Goal: Task Accomplishment & Management: Manage account settings

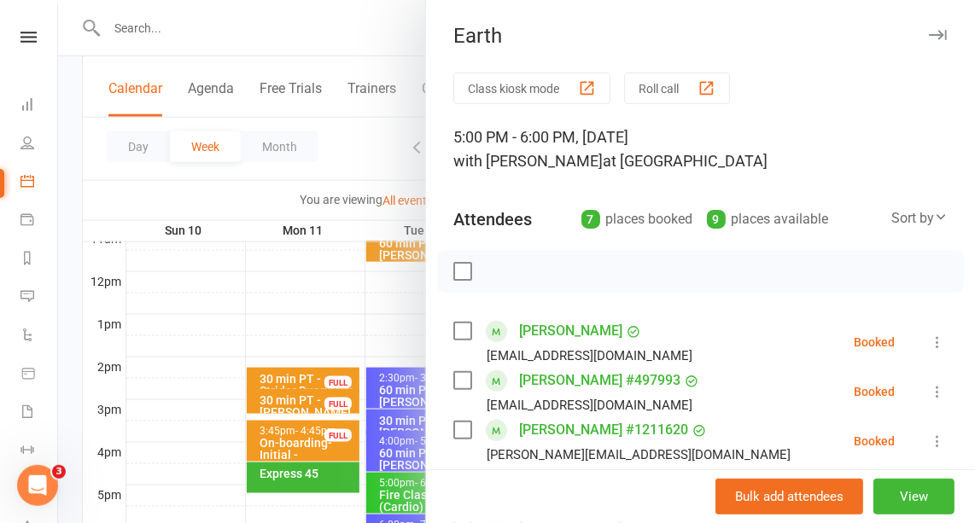
click at [929, 31] on icon "button" at bounding box center [938, 35] width 18 height 10
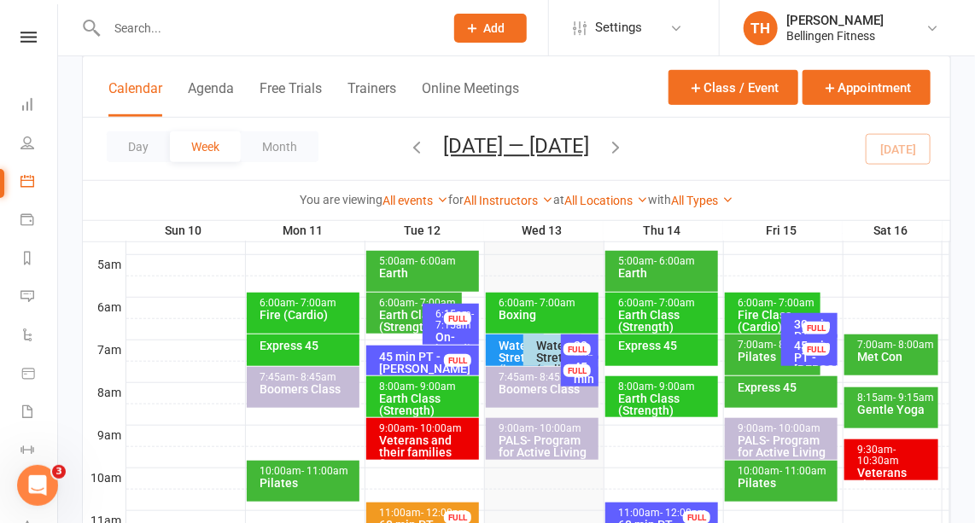
scroll to position [306, 0]
click at [785, 474] on span "- 11:00am" at bounding box center [802, 471] width 47 height 12
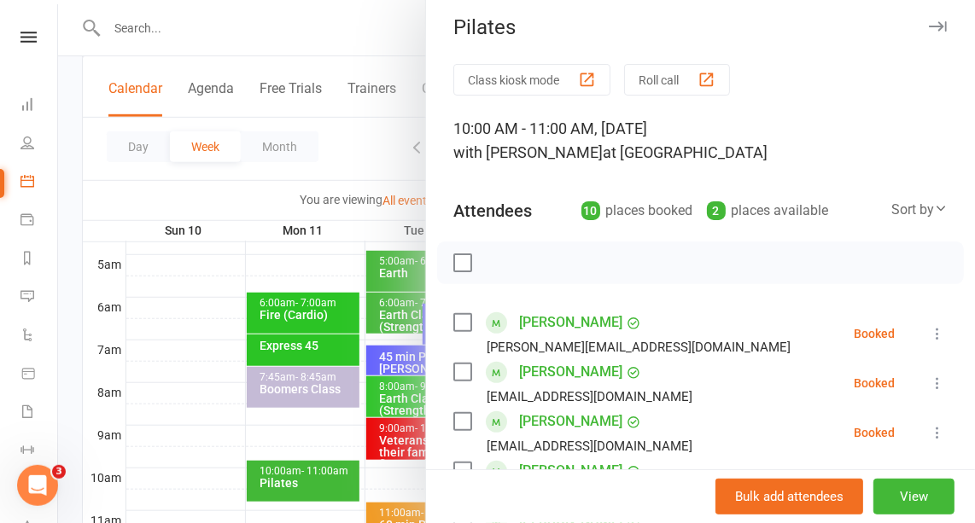
scroll to position [0, 0]
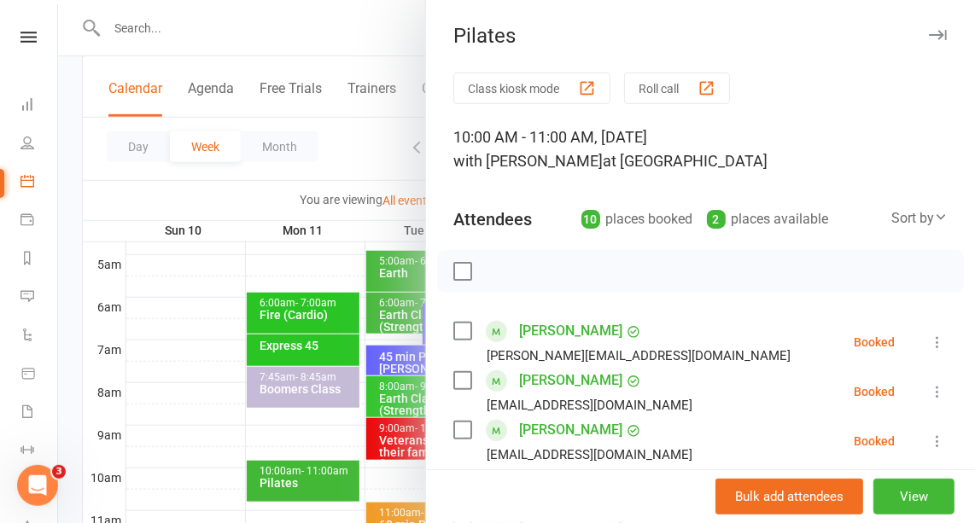
click at [929, 32] on icon "button" at bounding box center [938, 35] width 18 height 10
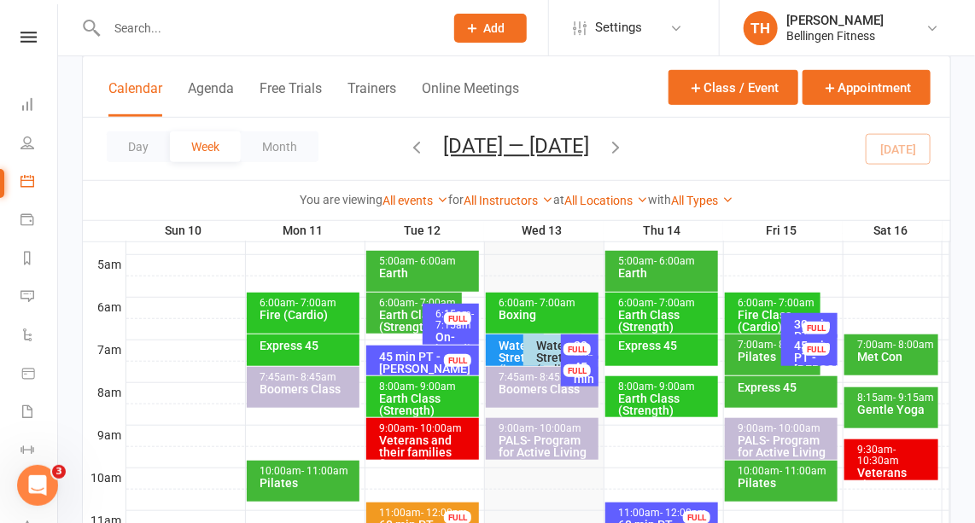
click at [759, 351] on div "Pilates" at bounding box center [777, 357] width 80 height 12
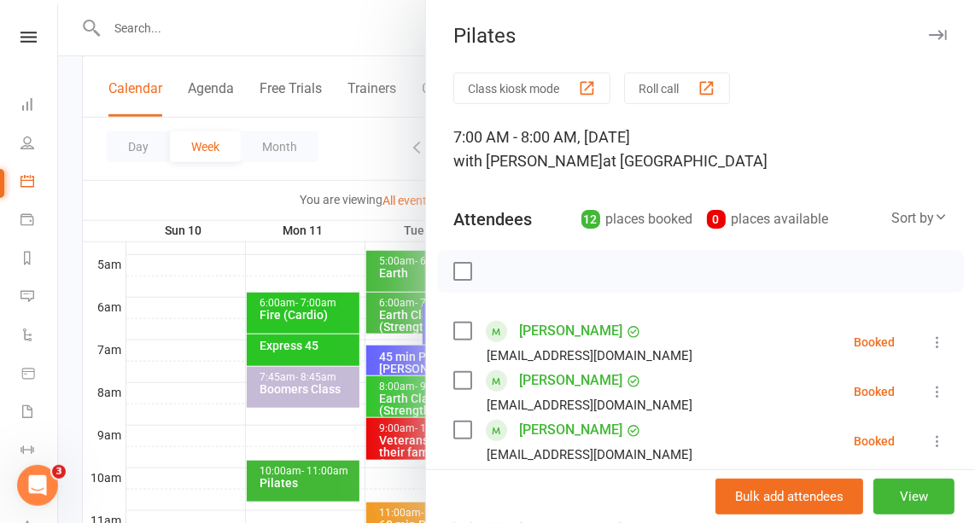
click at [929, 30] on icon "button" at bounding box center [938, 35] width 18 height 10
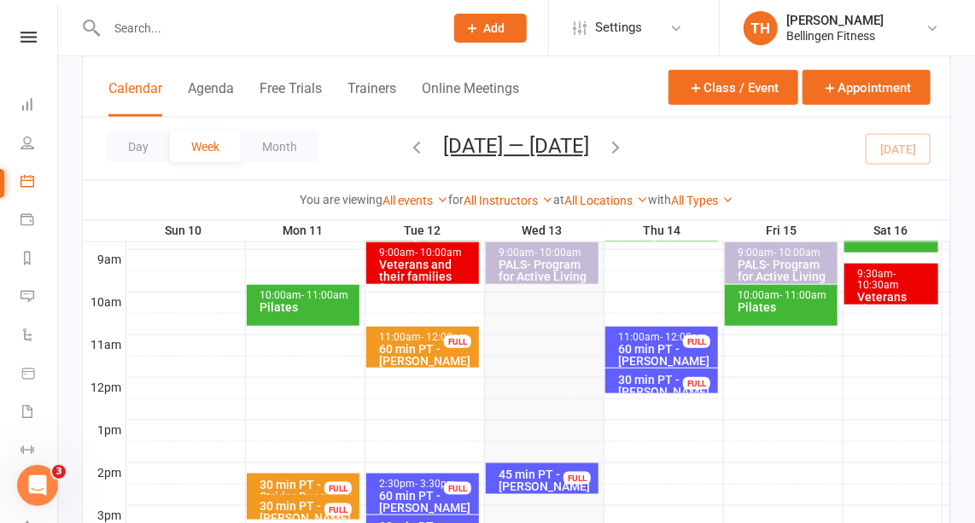
scroll to position [482, 0]
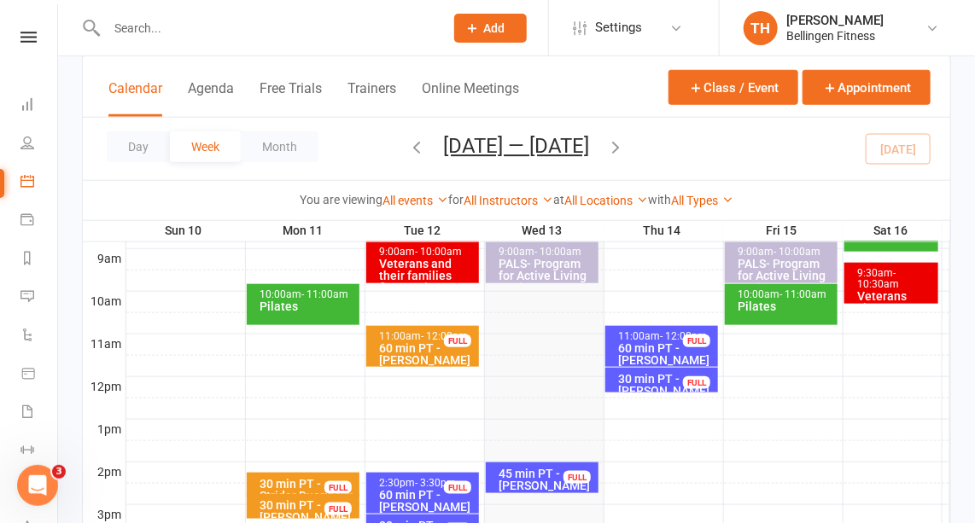
click at [784, 298] on span "- 11:00am" at bounding box center [802, 295] width 47 height 12
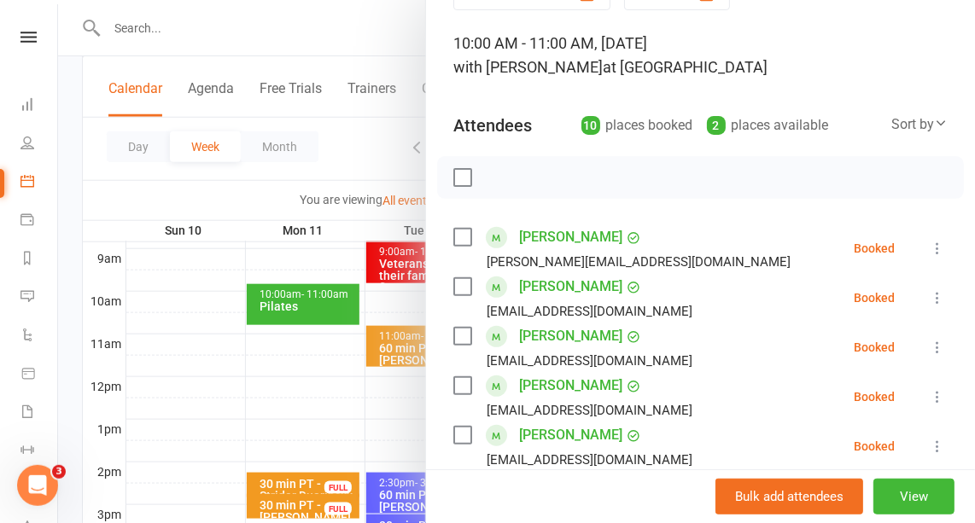
scroll to position [94, 0]
click at [929, 342] on icon at bounding box center [937, 347] width 17 height 17
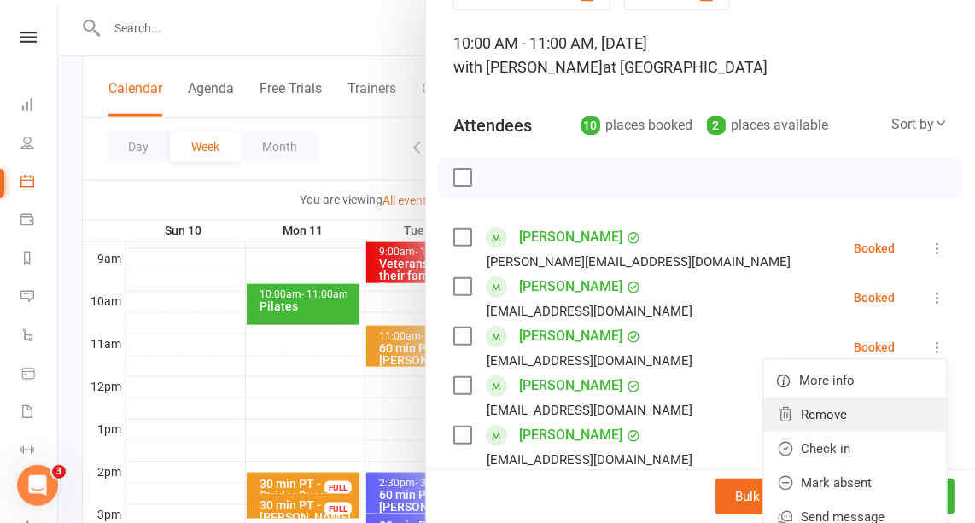
click at [809, 406] on link "Remove" at bounding box center [855, 415] width 184 height 34
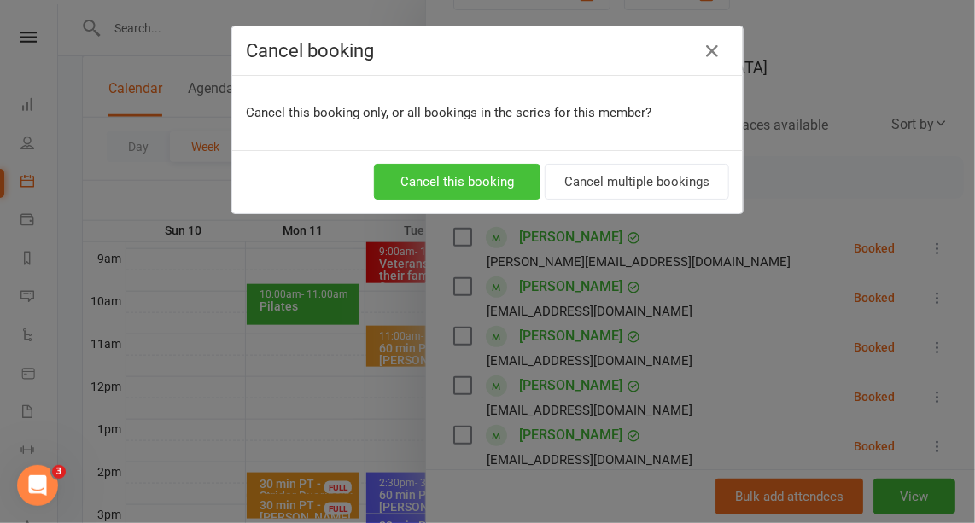
click at [499, 167] on button "Cancel this booking" at bounding box center [457, 182] width 166 height 36
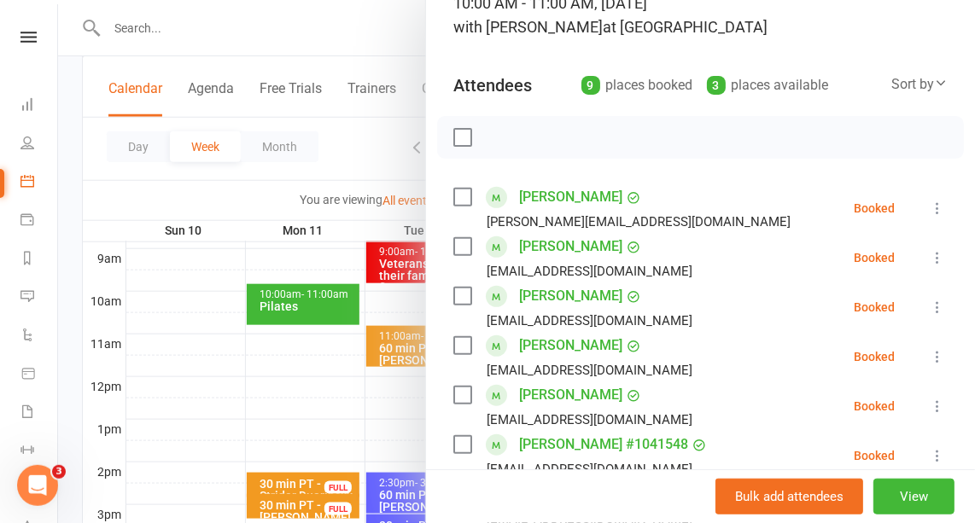
scroll to position [0, 0]
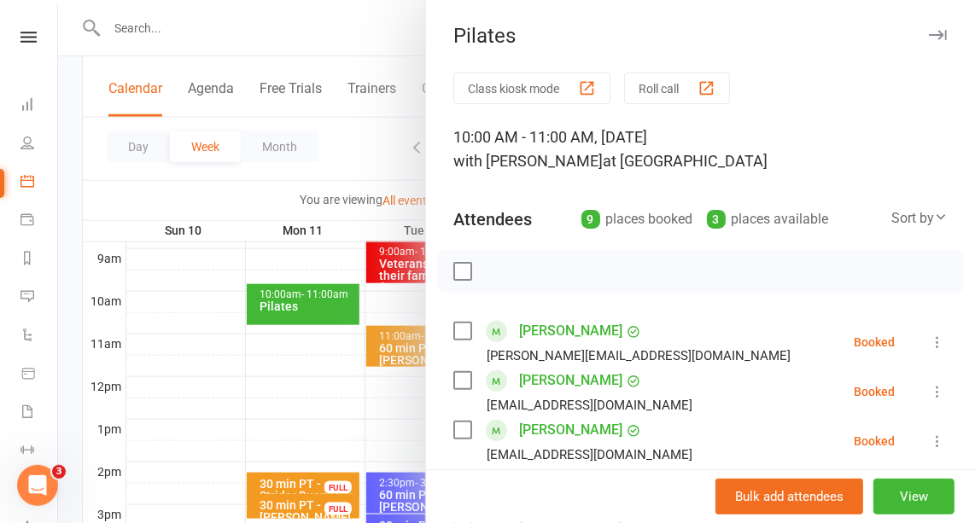
click at [929, 36] on icon "button" at bounding box center [938, 35] width 18 height 10
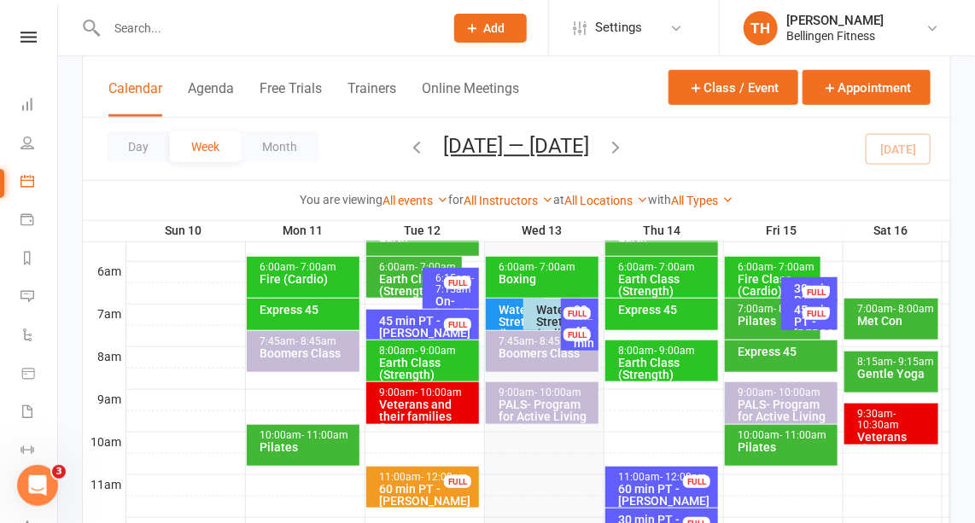
scroll to position [341, 0]
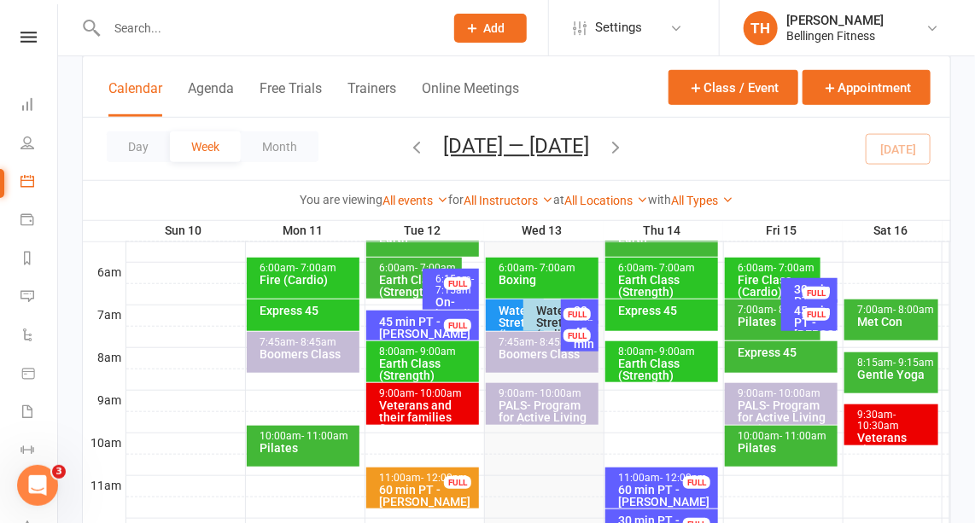
click at [899, 359] on span "- 9:15am" at bounding box center [913, 363] width 41 height 12
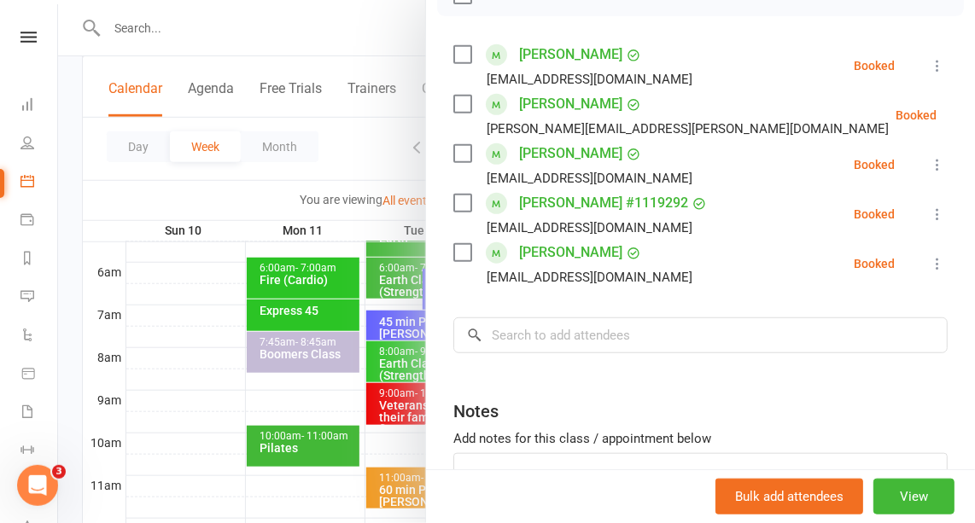
scroll to position [277, 0]
click at [526, 329] on input "search" at bounding box center [700, 335] width 494 height 36
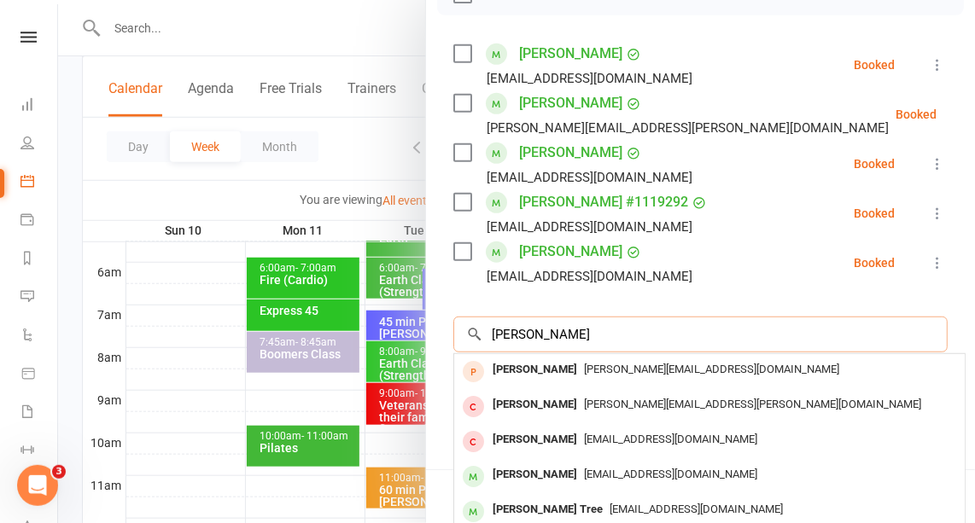
type input "[PERSON_NAME]"
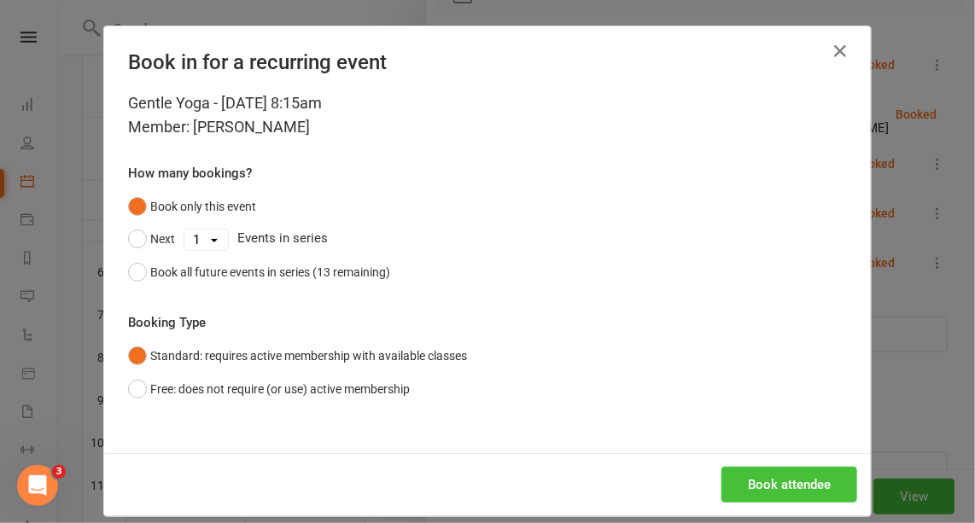
click at [757, 478] on button "Book attendee" at bounding box center [789, 485] width 136 height 36
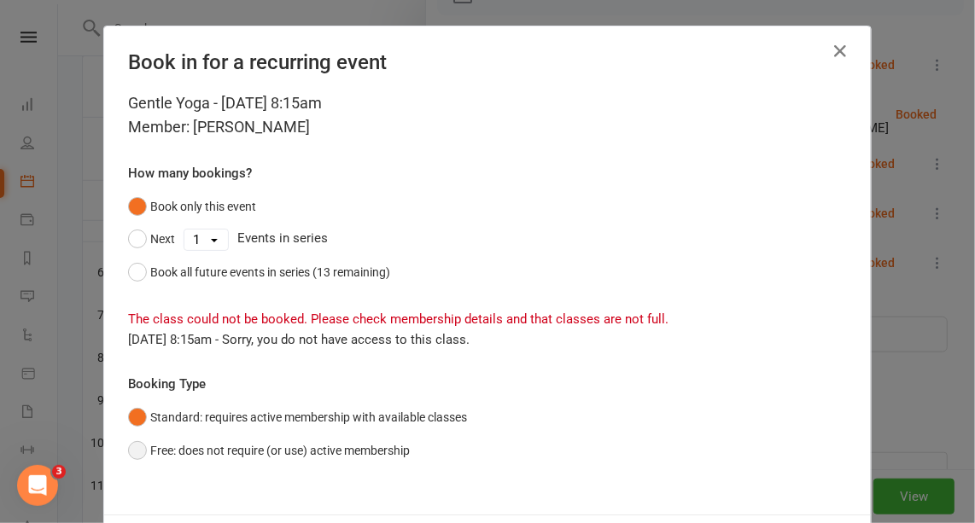
click at [132, 447] on button "Free: does not require (or use) active membership" at bounding box center [269, 451] width 282 height 32
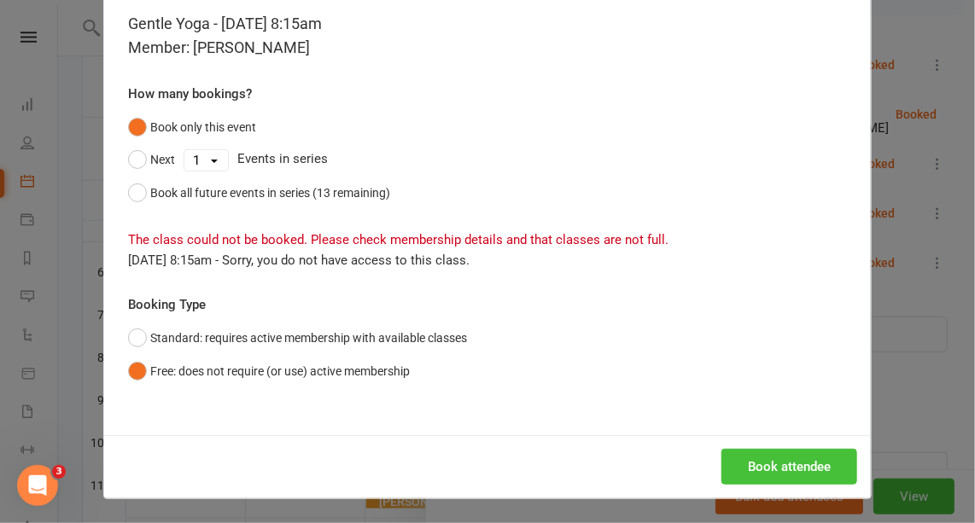
click at [784, 454] on button "Book attendee" at bounding box center [789, 467] width 136 height 36
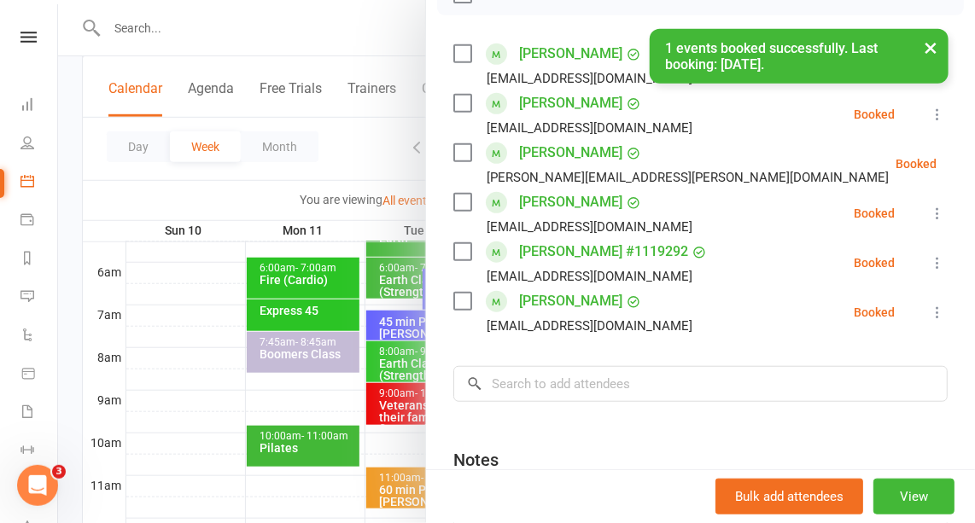
scroll to position [0, 0]
